Goal: Task Accomplishment & Management: Manage account settings

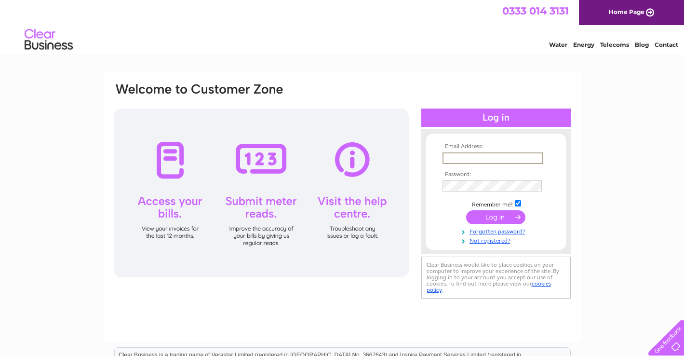
type input "sales@giacopazzis.co.uk"
click at [495, 216] on input "submit" at bounding box center [495, 216] width 59 height 13
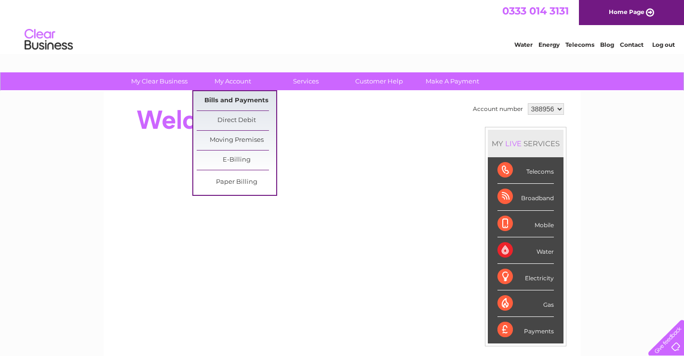
click at [240, 102] on link "Bills and Payments" at bounding box center [237, 100] width 80 height 19
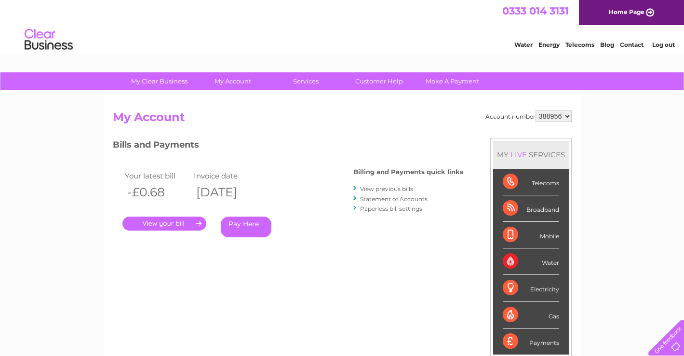
click at [199, 222] on link "." at bounding box center [164, 223] width 84 height 14
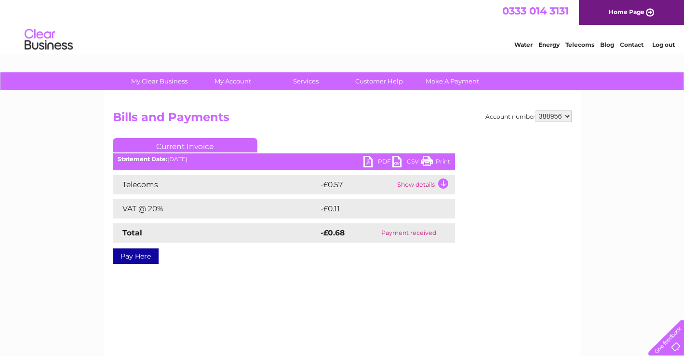
select select "922857"
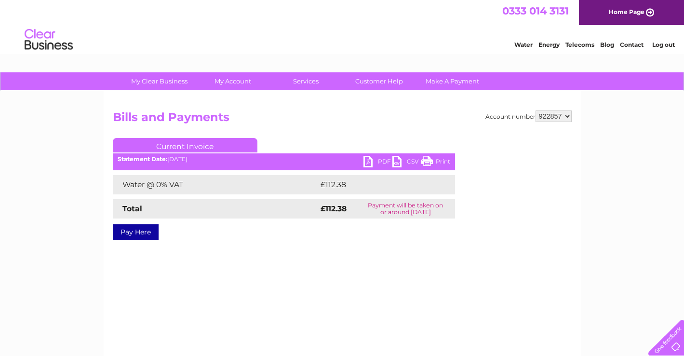
click at [369, 161] on link "PDF" at bounding box center [377, 163] width 29 height 14
select select "922858"
click at [369, 164] on link "PDF" at bounding box center [377, 163] width 29 height 14
select select "977986"
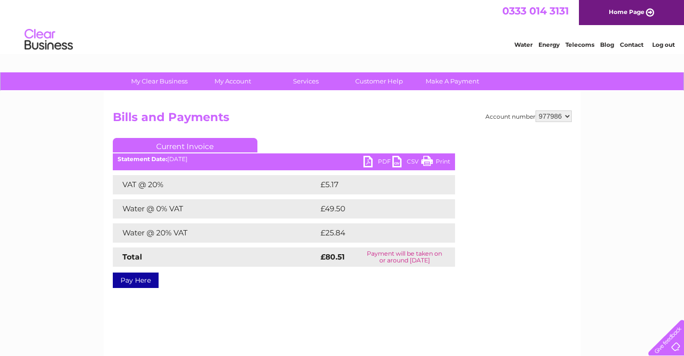
click at [380, 160] on link "PDF" at bounding box center [377, 163] width 29 height 14
click at [662, 45] on link "Log out" at bounding box center [663, 44] width 23 height 7
